Goal: Task Accomplishment & Management: Use online tool/utility

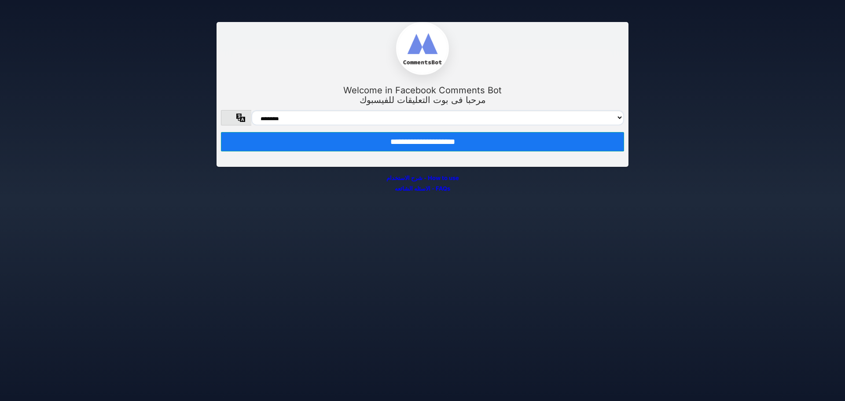
click at [511, 149] on input "**********" at bounding box center [422, 141] width 403 height 19
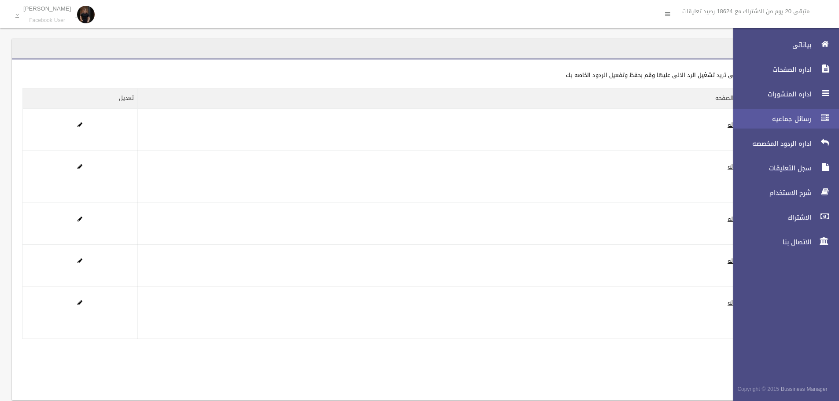
click at [811, 122] on span "رسائل جماعيه" at bounding box center [770, 118] width 88 height 9
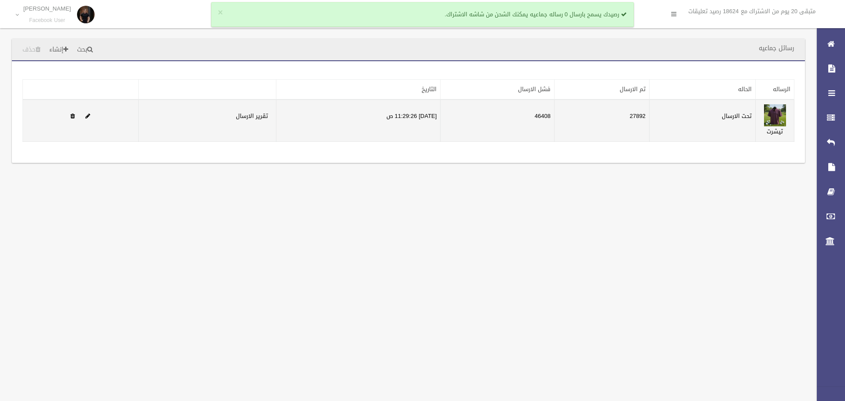
click at [642, 118] on td "27892" at bounding box center [601, 121] width 95 height 42
